Goal: Find specific page/section: Find specific page/section

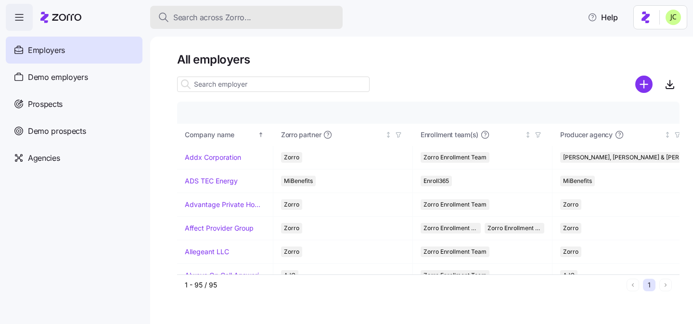
click at [176, 12] on span "Search across Zorro..." at bounding box center [212, 18] width 78 height 12
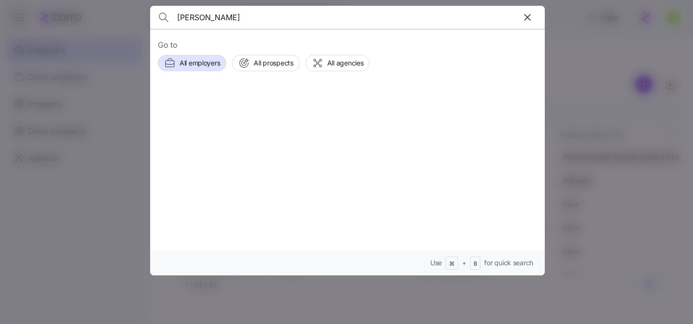
type input "[PERSON_NAME]"
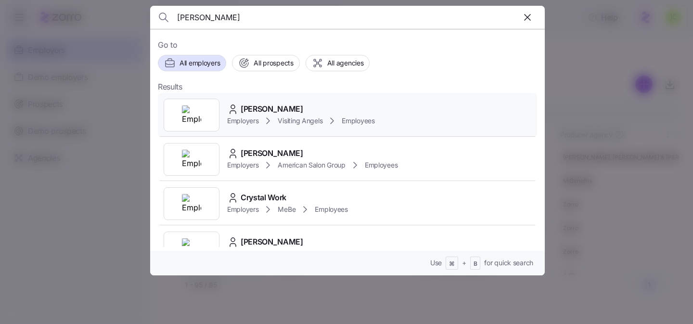
click at [284, 113] on span "[PERSON_NAME]" at bounding box center [272, 109] width 63 height 12
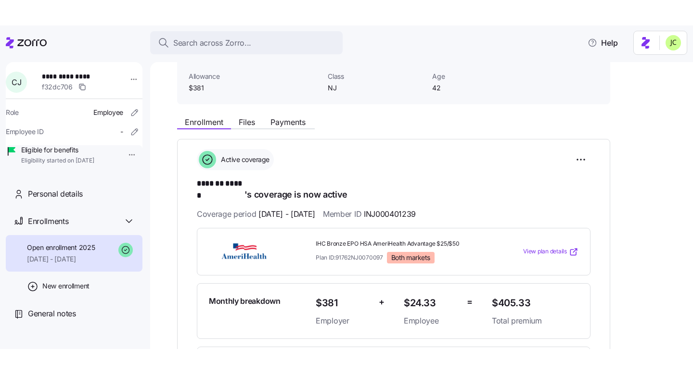
scroll to position [67, 0]
